Goal: Task Accomplishment & Management: Complete application form

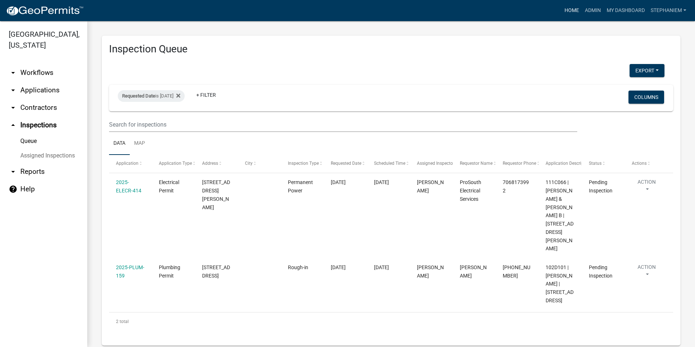
click at [563, 9] on link "Home" at bounding box center [572, 11] width 20 height 14
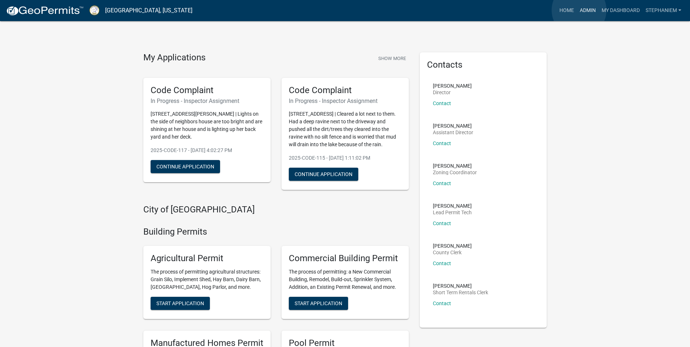
click at [579, 10] on link "Admin" at bounding box center [588, 11] width 22 height 14
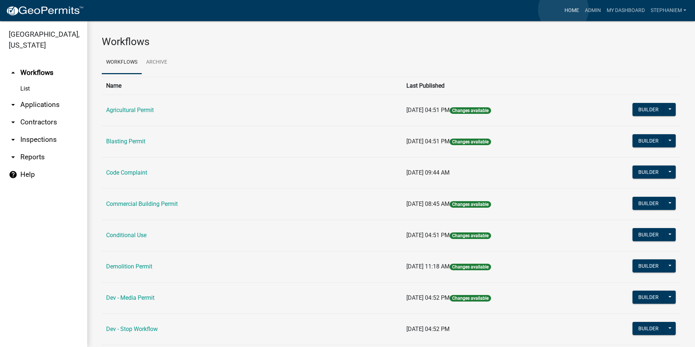
click at [563, 9] on link "Home" at bounding box center [572, 11] width 20 height 14
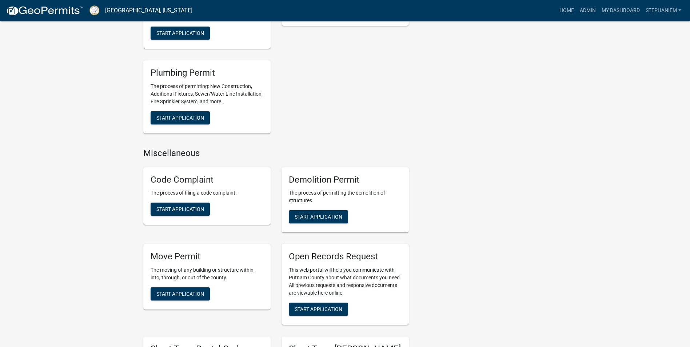
scroll to position [582, 0]
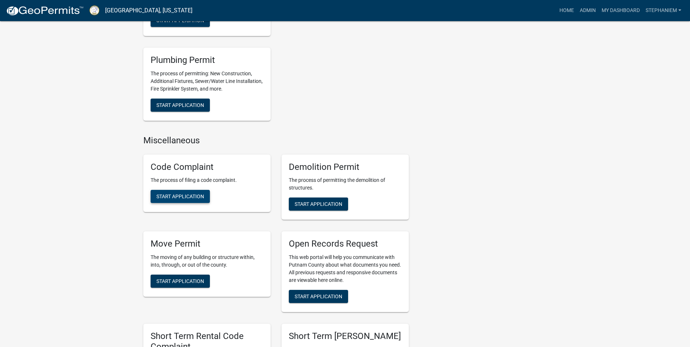
click at [177, 199] on span "Start Application" at bounding box center [180, 196] width 48 height 6
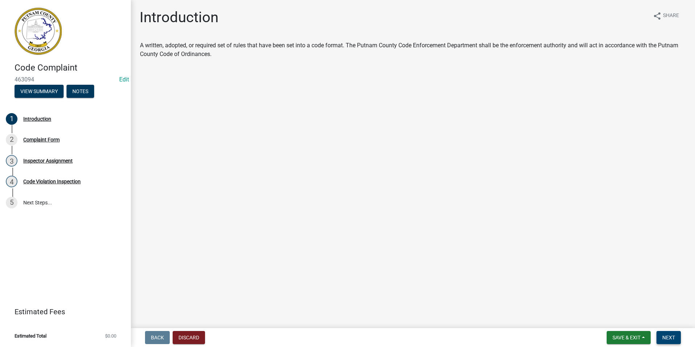
click at [669, 337] on span "Next" at bounding box center [668, 337] width 13 height 6
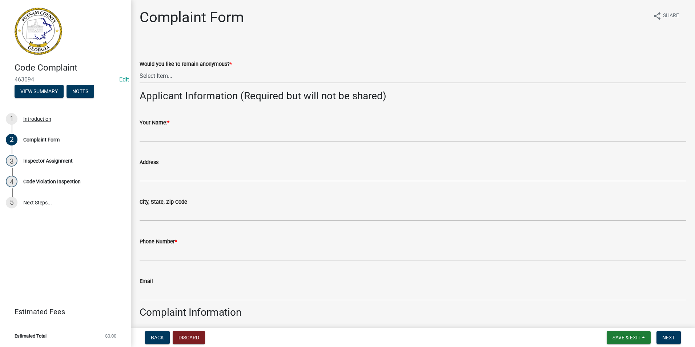
click at [172, 78] on select "Select Item... Yes No" at bounding box center [413, 75] width 547 height 15
click at [140, 68] on select "Select Item... Yes No" at bounding box center [413, 75] width 547 height 15
select select "76170ab1-b25a-468b-8231-d5eb0e85b261"
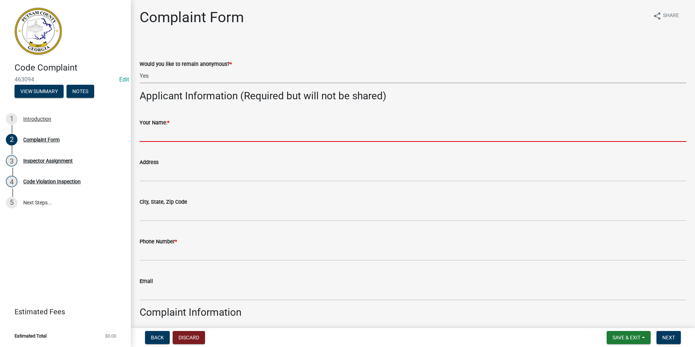
click at [150, 141] on input "Your Name: *" at bounding box center [413, 134] width 547 height 15
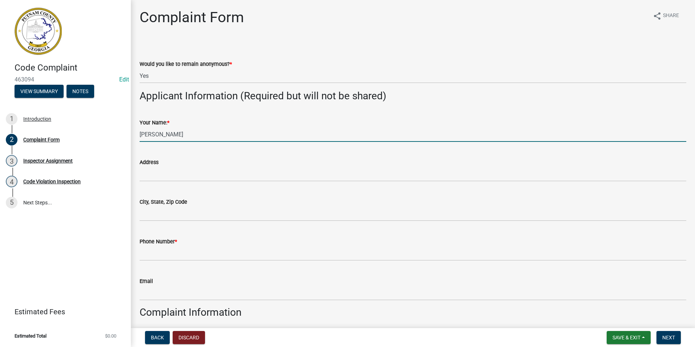
type input "[PERSON_NAME]"
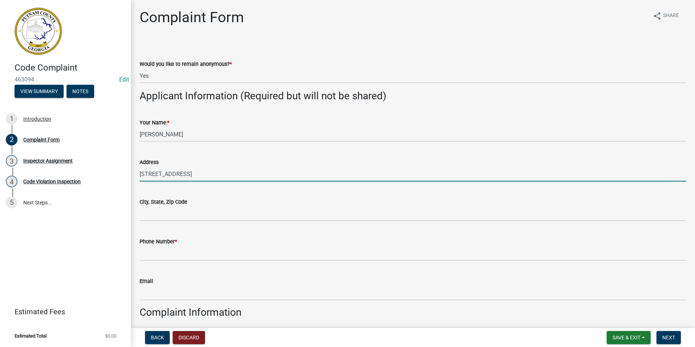
type input "[STREET_ADDRESS]"
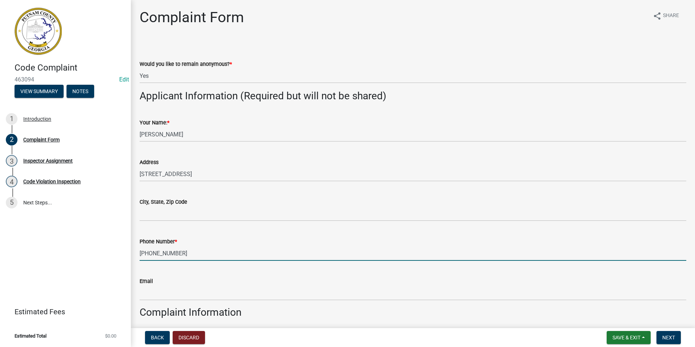
type input "[PHONE_NUMBER]"
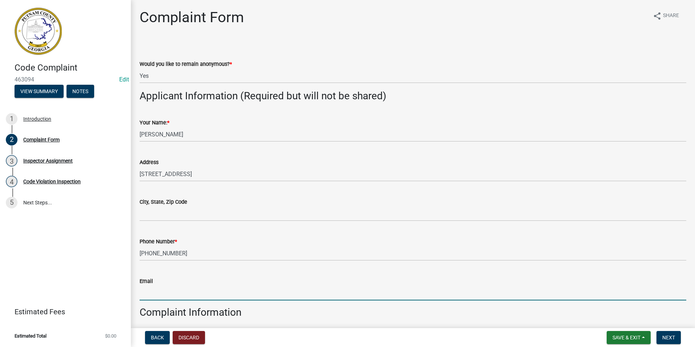
select select "8"
select select "2025"
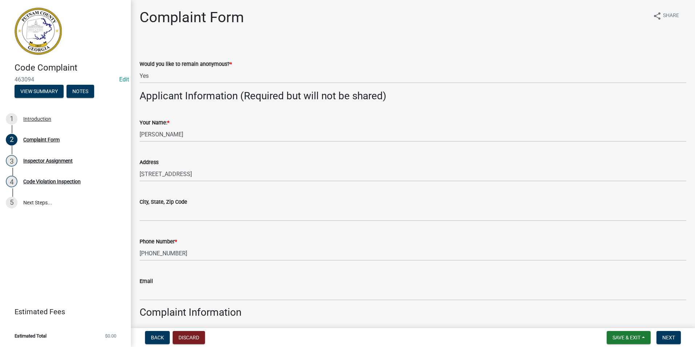
scroll to position [188, 0]
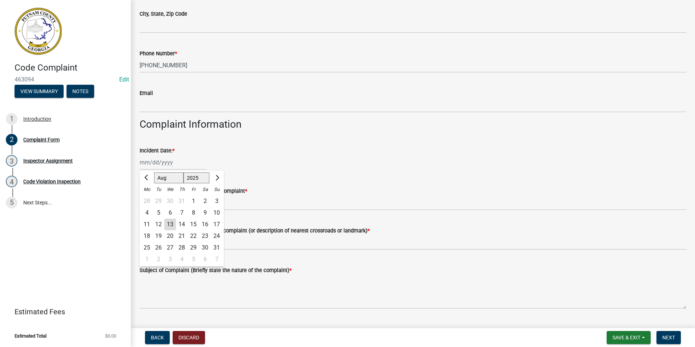
click at [162, 227] on div "12" at bounding box center [159, 224] width 12 height 12
type input "[DATE]"
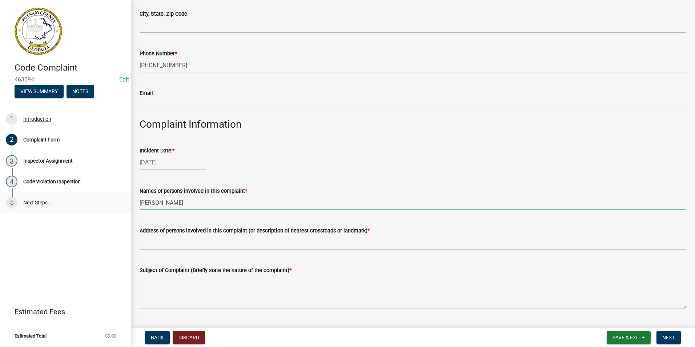
drag, startPoint x: 193, startPoint y: 202, endPoint x: 98, endPoint y: 205, distance: 95.7
click at [98, 205] on div "Code Complaint 463094 Edit View Summary Notes 1 Introduction 2 Complaint Form 3…" at bounding box center [347, 173] width 695 height 347
type input "N/A"
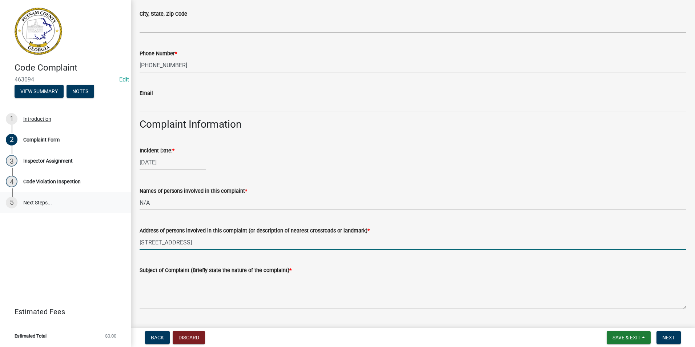
type input "[STREET_ADDRESS]"
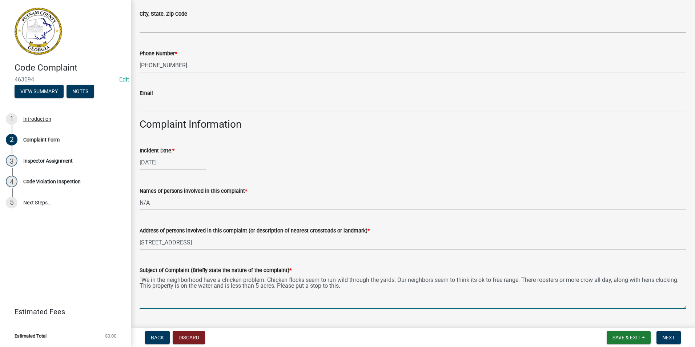
type textarea ""We in the neighborhood have a chicken problem. Chicken flocks seem to run wild…"
select select "8"
select select "2025"
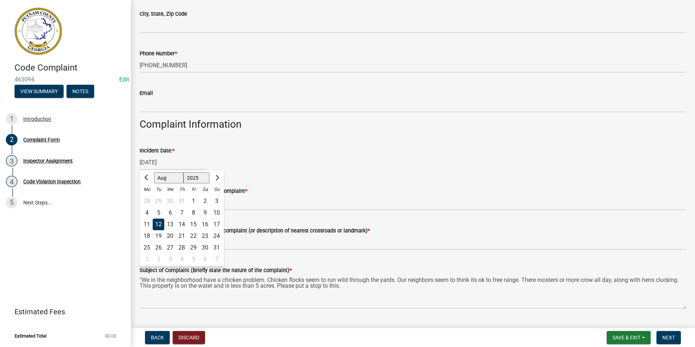
click at [151, 163] on div "[DATE] [PERSON_NAME] Apr May Jun [DATE] Aug Sep Oct Nov [DATE] 1526 1527 1528 1…" at bounding box center [173, 162] width 67 height 15
click at [159, 213] on div "5" at bounding box center [159, 213] width 12 height 12
type input "[DATE]"
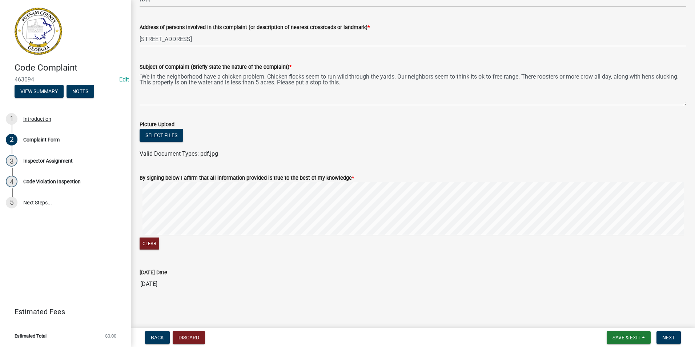
scroll to position [392, 0]
click at [662, 334] on button "Next" at bounding box center [669, 337] width 24 height 13
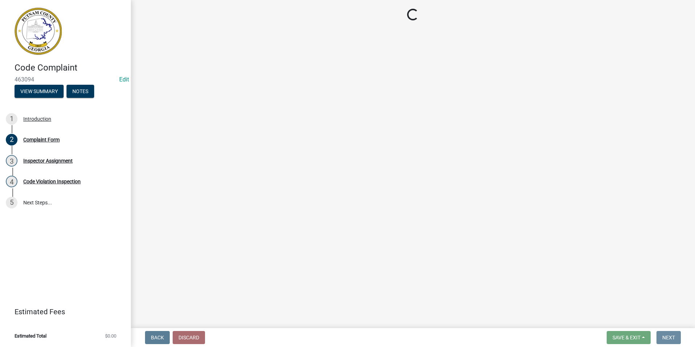
scroll to position [0, 0]
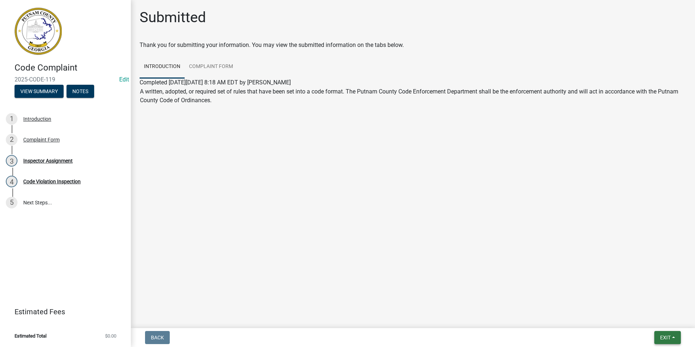
click at [675, 340] on button "Exit" at bounding box center [667, 337] width 27 height 13
click at [669, 320] on button "Save & Exit" at bounding box center [652, 318] width 58 height 17
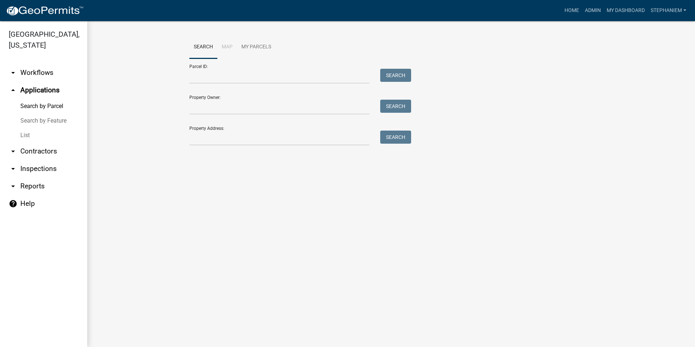
click at [38, 188] on link "arrow_drop_down Reports" at bounding box center [43, 185] width 87 height 17
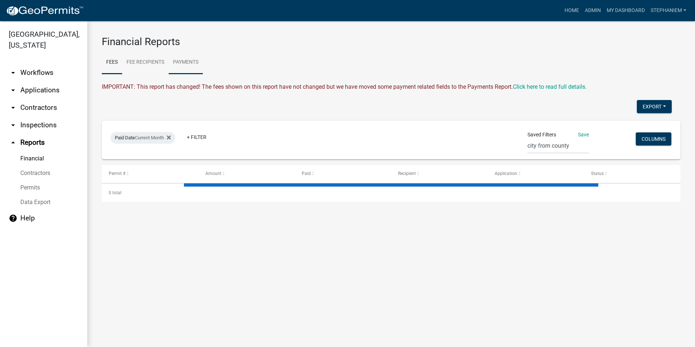
click at [192, 68] on link "Payments" at bounding box center [186, 62] width 34 height 23
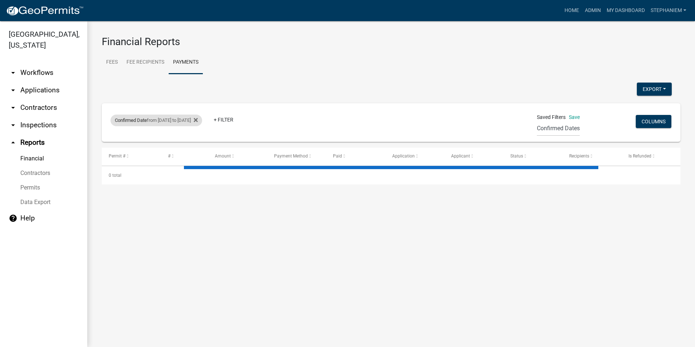
select select "3: 100"
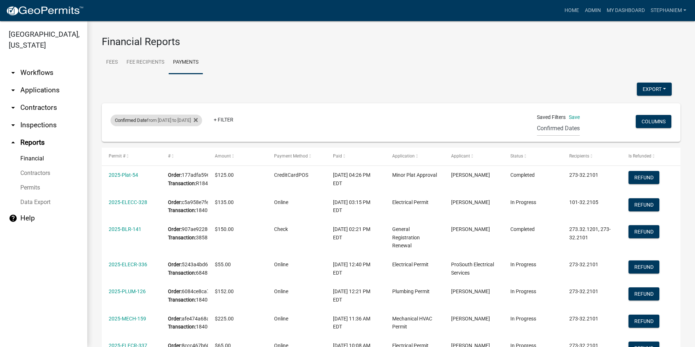
click at [155, 120] on div "Confirmed Date from [DATE] to [DATE]" at bounding box center [157, 121] width 92 height 12
select select "custom"
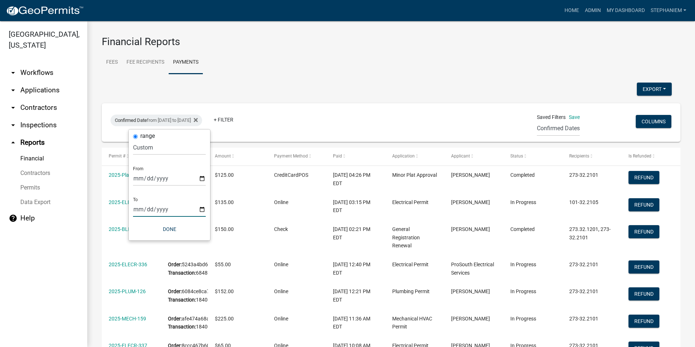
click at [202, 208] on input "[DATE]" at bounding box center [169, 209] width 73 height 15
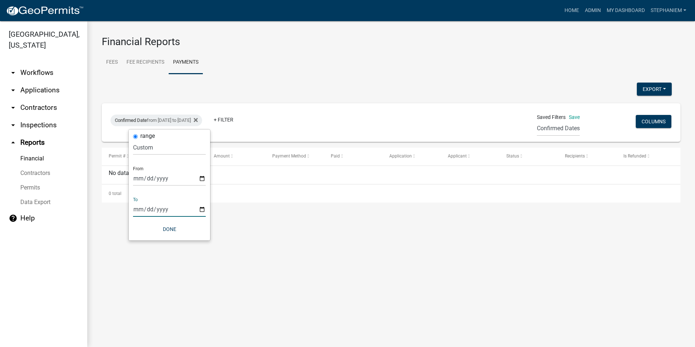
type input "[DATE]"
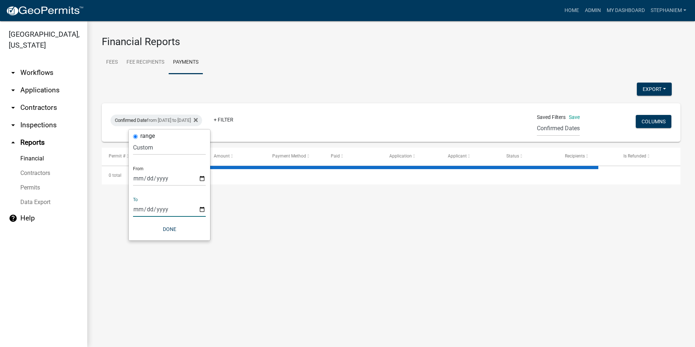
select select "3: 100"
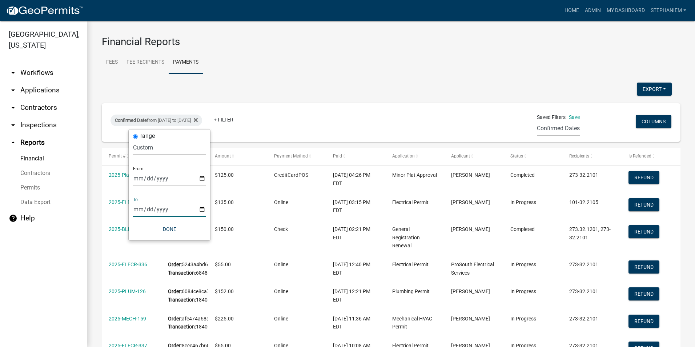
click at [250, 69] on ul "Fees Fee Recipients Payments" at bounding box center [391, 62] width 579 height 23
